Goal: Information Seeking & Learning: Check status

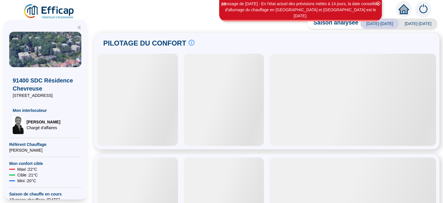
drag, startPoint x: 0, startPoint y: 0, endPoint x: 151, endPoint y: 98, distance: 179.8
click at [151, 98] on div at bounding box center [138, 100] width 81 height 92
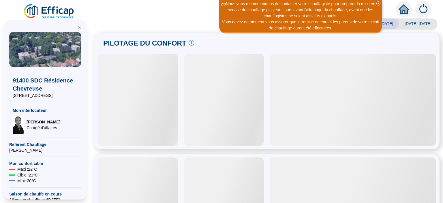
click at [378, 2] on icon "close-circle" at bounding box center [379, 3] width 4 height 4
click at [377, 4] on icon "close-circle" at bounding box center [379, 3] width 4 height 4
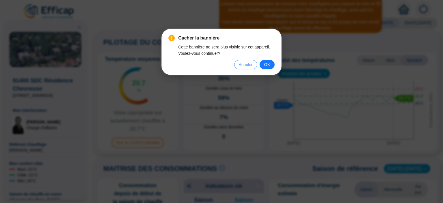
click at [253, 64] on span "Annuler" at bounding box center [246, 64] width 14 height 6
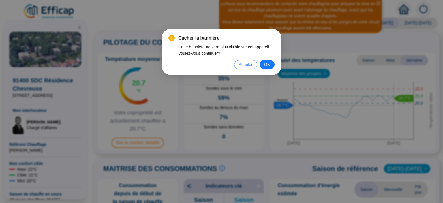
click at [244, 68] on span "Annuler" at bounding box center [246, 64] width 14 height 6
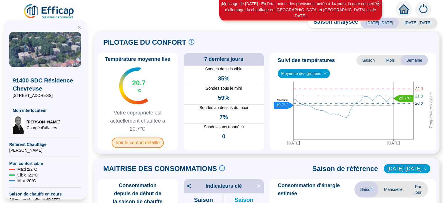
click at [145, 144] on span "Voir le confort détaillé" at bounding box center [138, 143] width 52 height 10
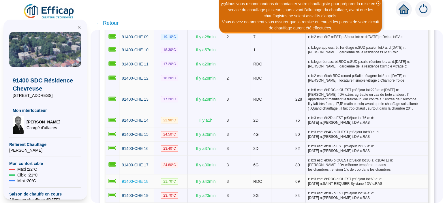
scroll to position [262, 0]
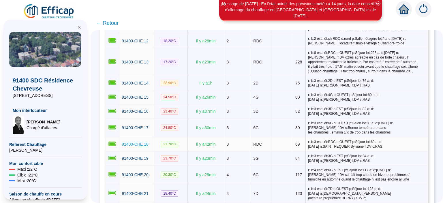
click at [143, 142] on span "91400-CHE 18" at bounding box center [135, 144] width 27 height 5
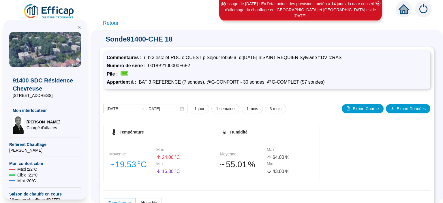
scroll to position [105, 0]
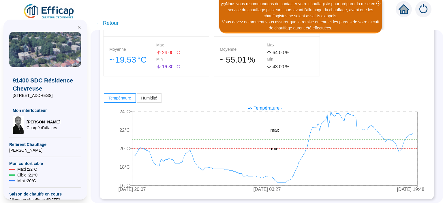
click at [114, 23] on span "← Retour" at bounding box center [107, 23] width 22 height 8
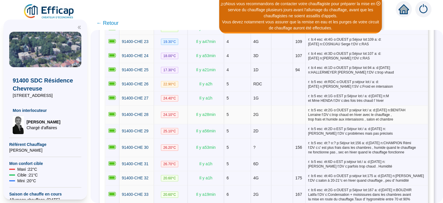
scroll to position [449, 0]
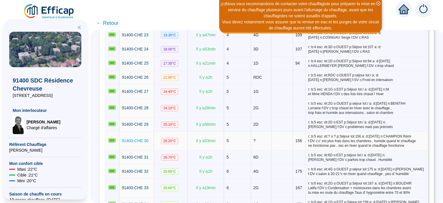
click at [137, 139] on span "91400-CHE 30" at bounding box center [135, 141] width 27 height 5
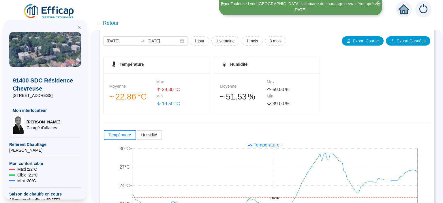
scroll to position [112, 0]
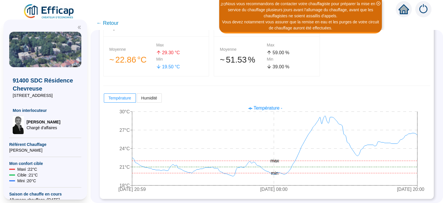
click at [110, 23] on span "← Retour" at bounding box center [107, 23] width 22 height 8
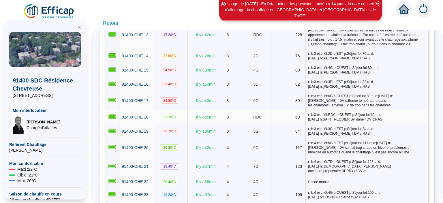
scroll to position [374, 0]
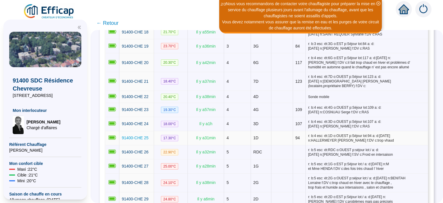
click at [138, 136] on span "91400-CHE 25" at bounding box center [135, 138] width 27 height 5
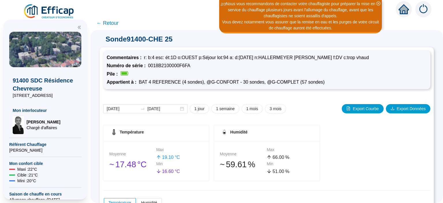
click at [113, 23] on span "← Retour" at bounding box center [107, 23] width 22 height 8
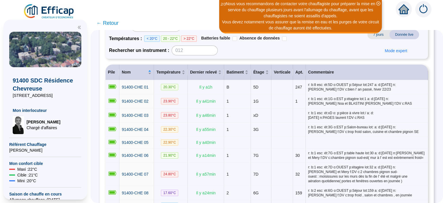
scroll to position [75, 0]
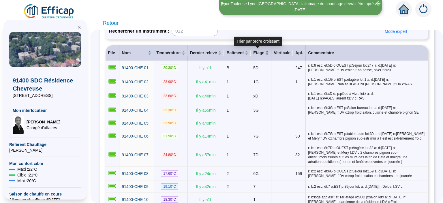
click at [261, 54] on div "Étage" at bounding box center [261, 53] width 16 height 6
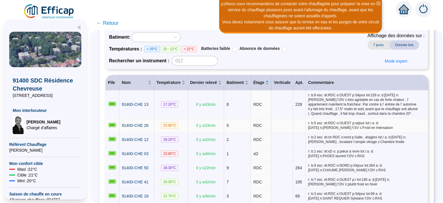
scroll to position [38, 0]
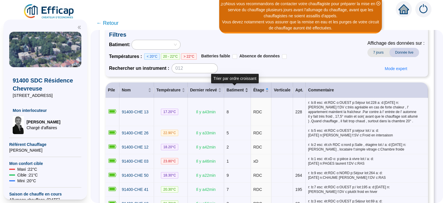
click at [242, 92] on div "Batiment" at bounding box center [238, 90] width 22 height 6
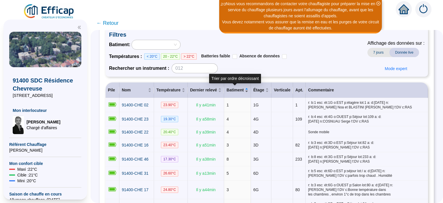
click at [242, 93] on div "Batiment" at bounding box center [238, 90] width 22 height 6
click at [242, 91] on div "Batiment" at bounding box center [238, 90] width 22 height 6
click at [242, 92] on div "Batiment" at bounding box center [238, 90] width 22 height 6
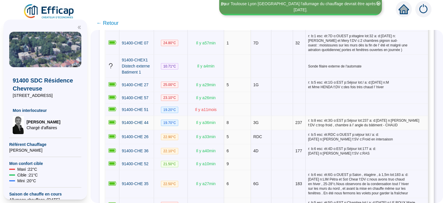
scroll to position [75, 0]
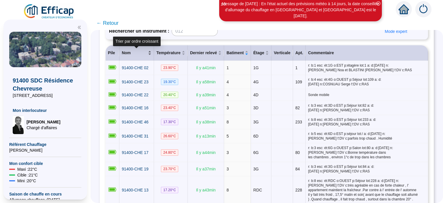
click at [146, 53] on span "Nom" at bounding box center [134, 53] width 25 height 6
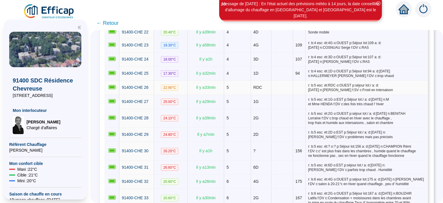
scroll to position [412, 0]
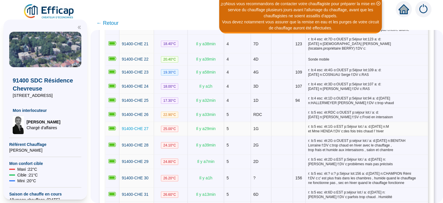
click at [135, 126] on span "91400-CHE 27" at bounding box center [135, 128] width 27 height 5
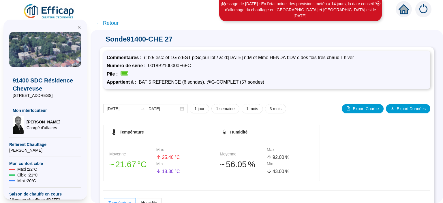
click at [118, 25] on span "← Retour" at bounding box center [267, 23] width 353 height 14
click at [109, 22] on span "← Retour" at bounding box center [107, 23] width 22 height 8
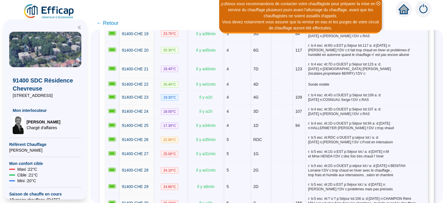
scroll to position [449, 0]
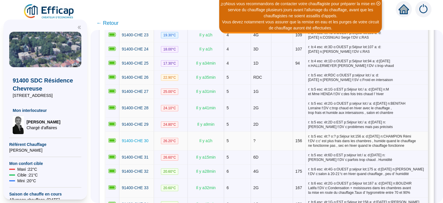
click at [142, 139] on span "91400-CHE 30" at bounding box center [135, 141] width 27 height 5
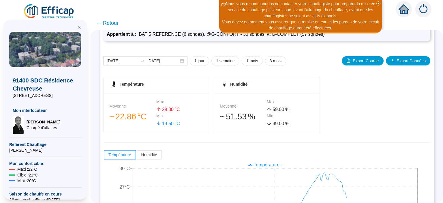
scroll to position [112, 0]
